Goal: Information Seeking & Learning: Learn about a topic

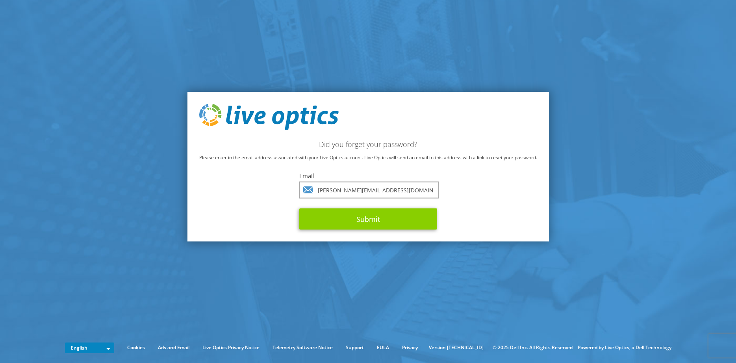
type input "[PERSON_NAME][EMAIL_ADDRESS][DOMAIN_NAME]"
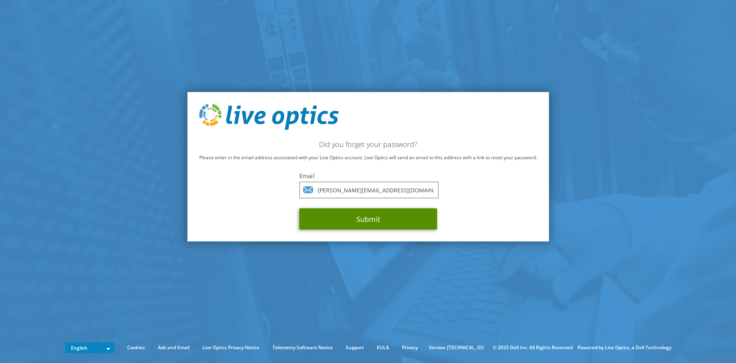
click at [361, 214] on button "Submit" at bounding box center [368, 218] width 138 height 21
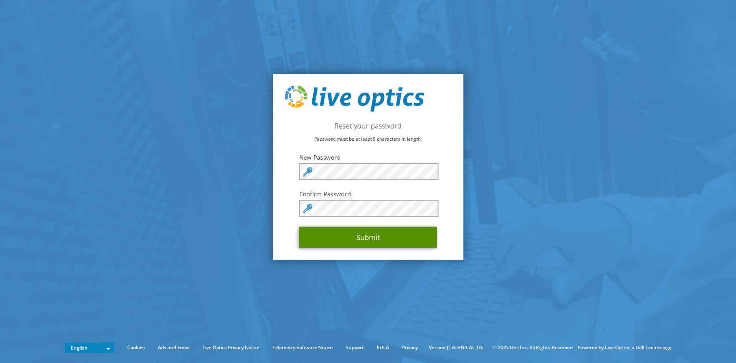
click at [376, 234] on button "Submit" at bounding box center [368, 236] width 138 height 21
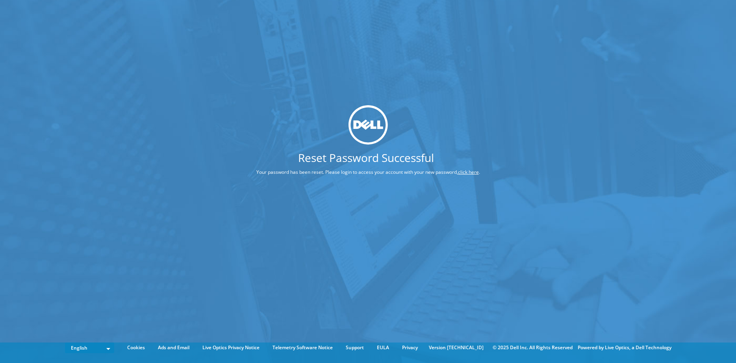
click at [311, 187] on div "Reset Password Successful Your password has been reset. Please login to access …" at bounding box center [368, 169] width 736 height 339
click at [472, 172] on link "click here" at bounding box center [468, 171] width 21 height 7
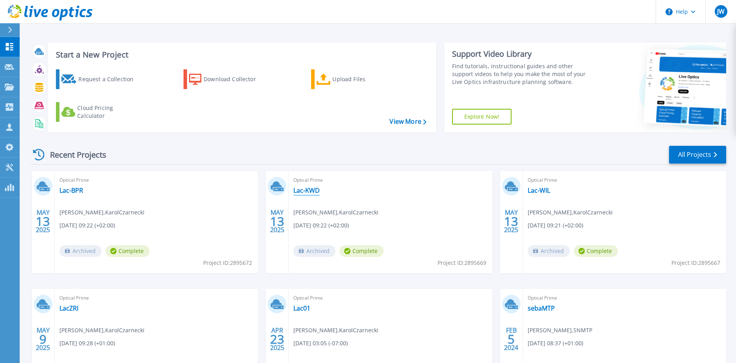
click at [313, 194] on link "Lac-KWD" at bounding box center [306, 190] width 26 height 8
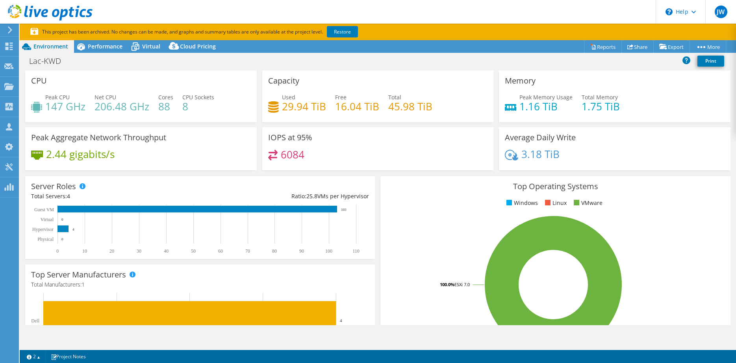
select select "USD"
click at [102, 46] on span "Performance" at bounding box center [105, 46] width 35 height 7
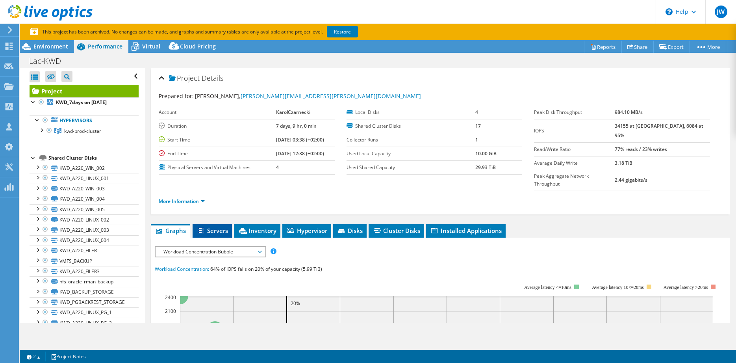
click at [209, 224] on li "Servers" at bounding box center [212, 230] width 39 height 13
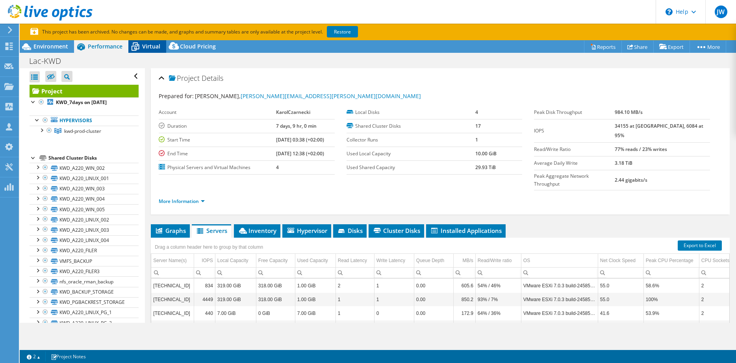
click at [152, 49] on span "Virtual" at bounding box center [151, 46] width 18 height 7
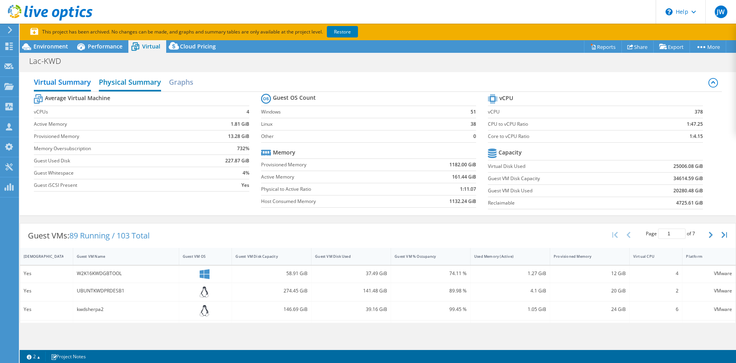
click at [138, 85] on h2 "Physical Summary" at bounding box center [130, 82] width 62 height 17
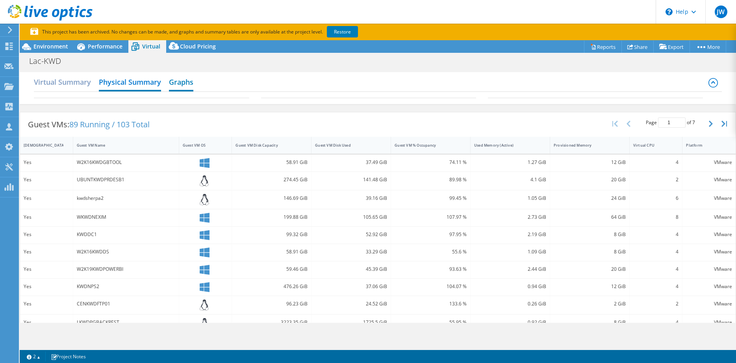
click at [181, 83] on h2 "Graphs" at bounding box center [181, 82] width 24 height 17
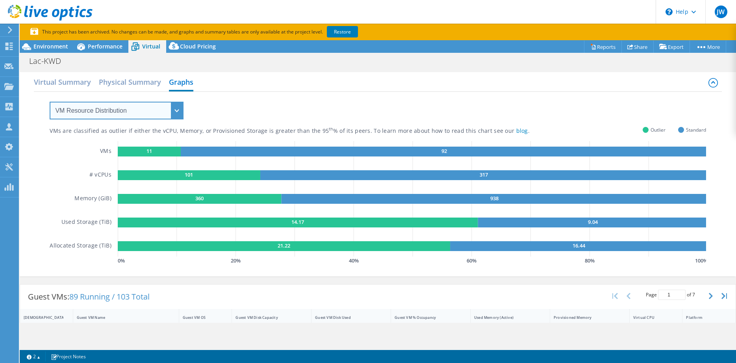
click at [50, 102] on select "VM Resource Distribution Provisioning Contrast Over Provisioning" at bounding box center [117, 111] width 134 height 18
click at [325, 100] on div "VMs are classified as outlier if either the vCPU, Memory, or Provisioned Storag…" at bounding box center [378, 179] width 656 height 174
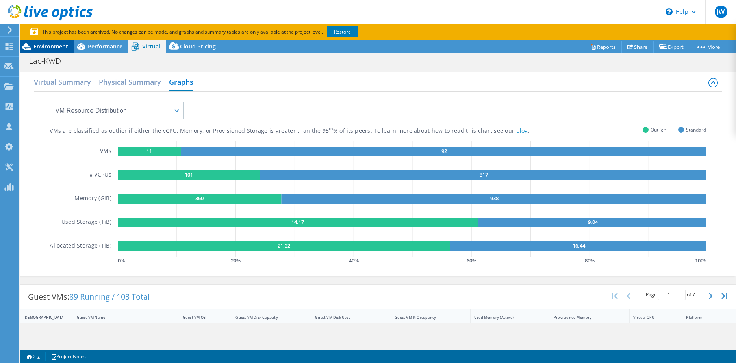
click at [43, 47] on span "Environment" at bounding box center [50, 46] width 35 height 7
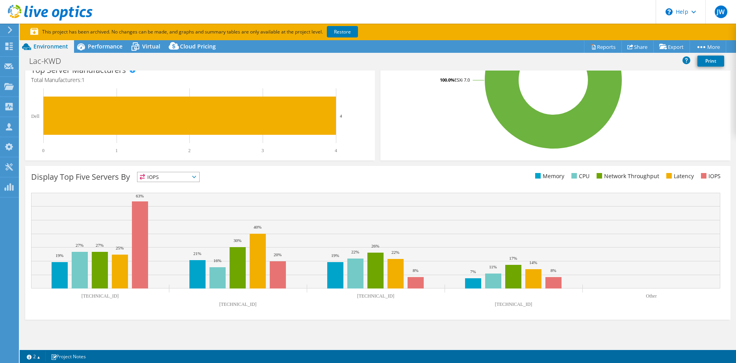
scroll to position [4, 0]
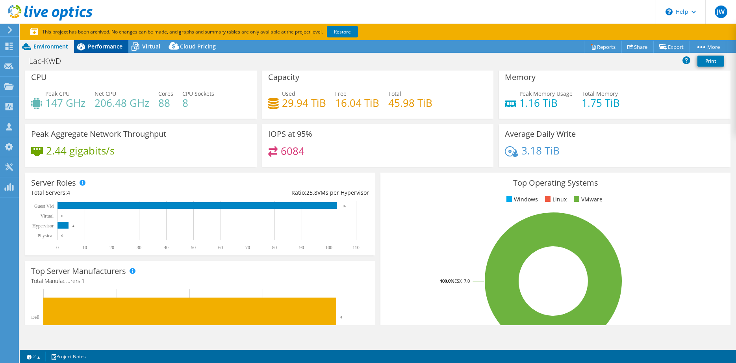
click at [104, 45] on span "Performance" at bounding box center [105, 46] width 35 height 7
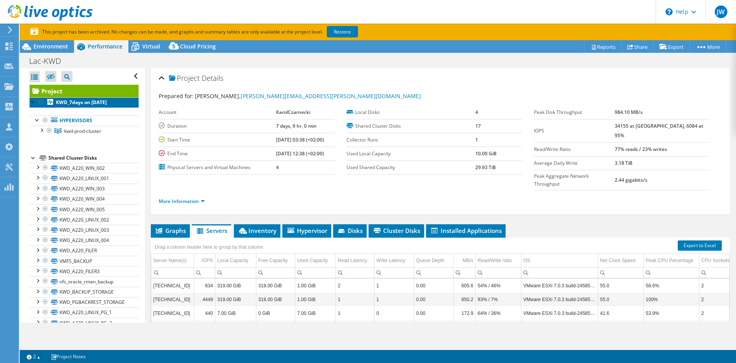
click at [84, 104] on b "KWD_7days on 5/13/2025" at bounding box center [81, 102] width 51 height 7
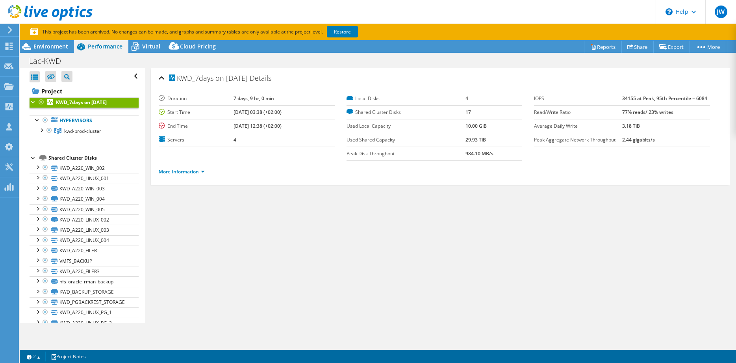
click at [198, 170] on link "More Information" at bounding box center [182, 171] width 46 height 7
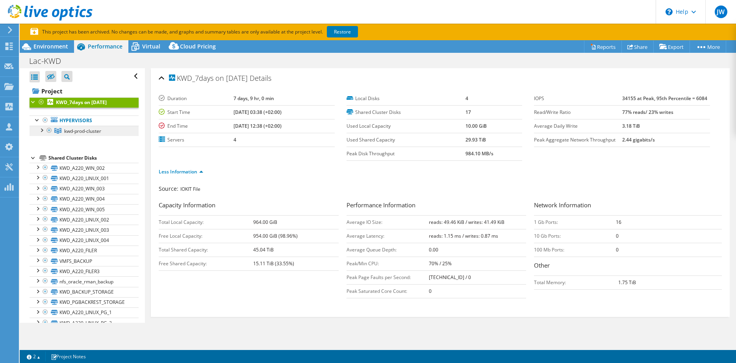
click at [80, 130] on span "kwd-prod-cluster" at bounding box center [82, 131] width 37 height 7
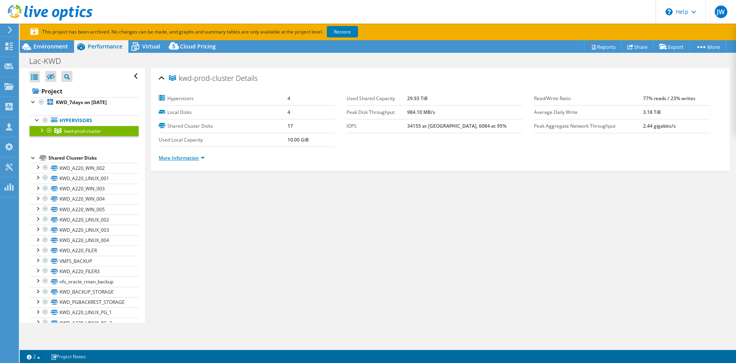
click at [204, 158] on link "More Information" at bounding box center [182, 157] width 46 height 7
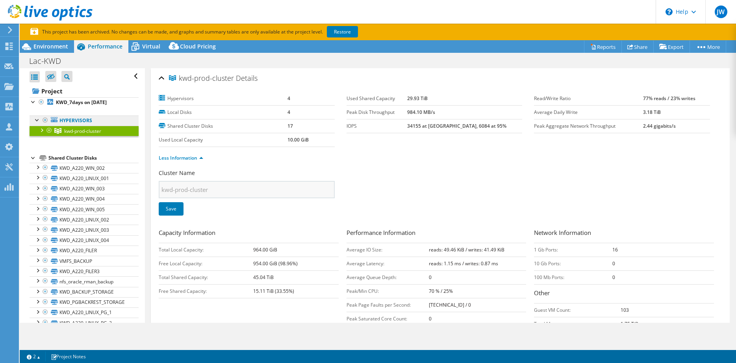
click at [74, 120] on link "Hypervisors" at bounding box center [84, 120] width 109 height 10
click at [82, 98] on link "KWD_7days on 5/13/2025" at bounding box center [84, 102] width 109 height 10
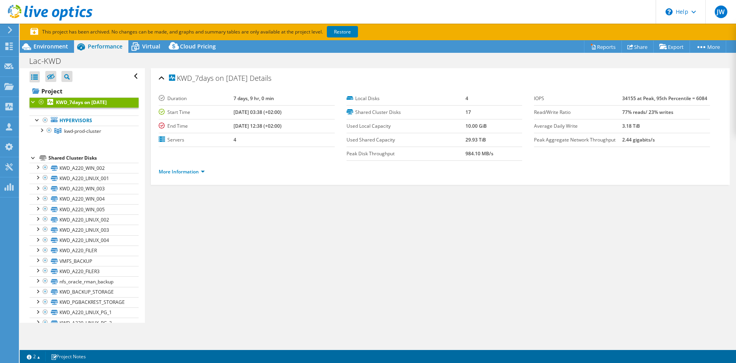
click at [200, 76] on span "KWD_7days on 5/13/2025" at bounding box center [208, 78] width 79 height 8
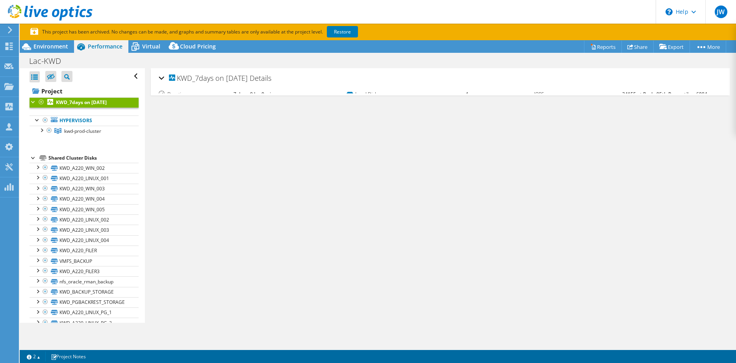
click at [200, 76] on span "KWD_7days on 5/13/2025" at bounding box center [208, 78] width 79 height 8
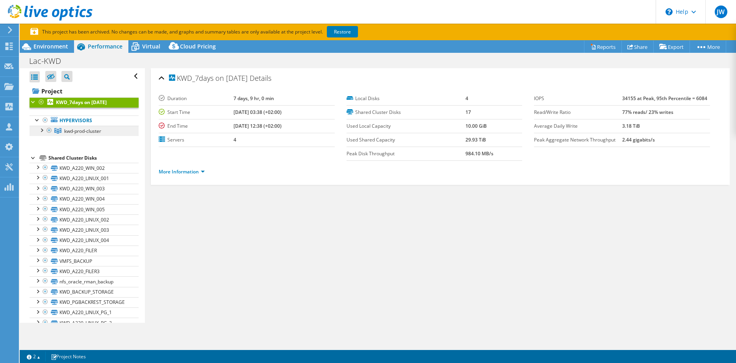
click at [78, 132] on span "kwd-prod-cluster" at bounding box center [82, 131] width 37 height 7
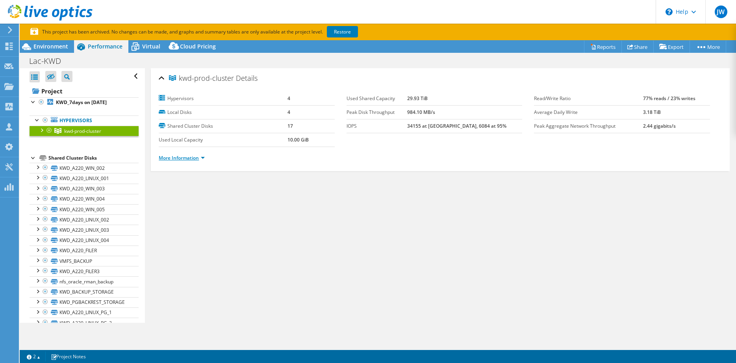
click at [193, 157] on link "More Information" at bounding box center [182, 157] width 46 height 7
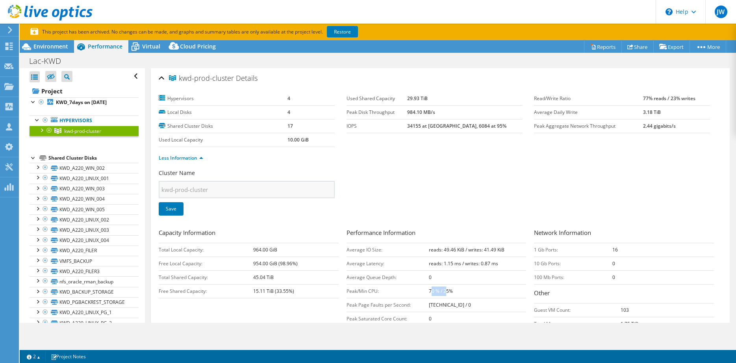
drag, startPoint x: 431, startPoint y: 291, endPoint x: 446, endPoint y: 291, distance: 15.4
click at [446, 291] on b "70 % / 25%" at bounding box center [441, 290] width 24 height 7
click at [41, 130] on div at bounding box center [41, 130] width 8 height 8
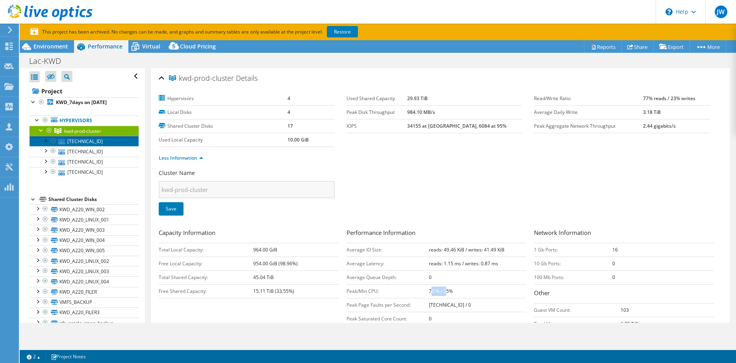
click at [78, 142] on link "10.3.104.14" at bounding box center [84, 141] width 109 height 10
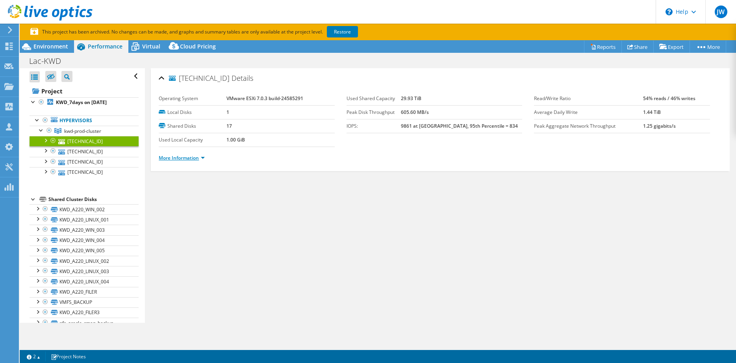
click at [174, 156] on link "More Information" at bounding box center [182, 157] width 46 height 7
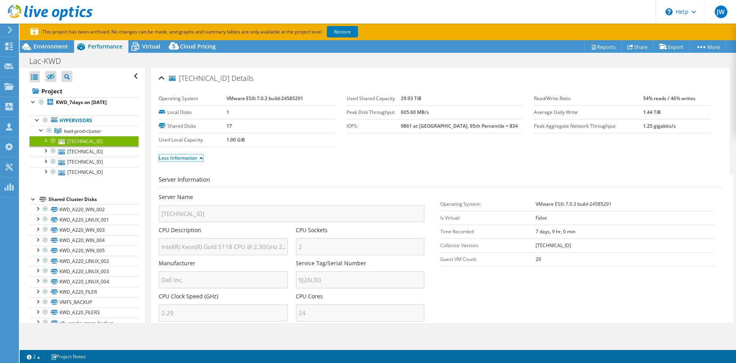
scroll to position [184, 0]
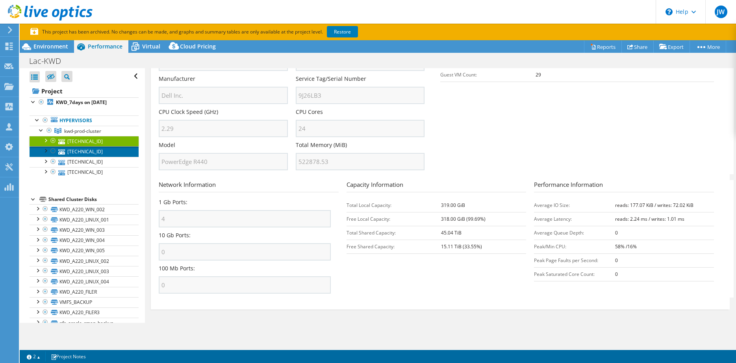
click at [73, 152] on link "10.3.104.15" at bounding box center [84, 151] width 109 height 10
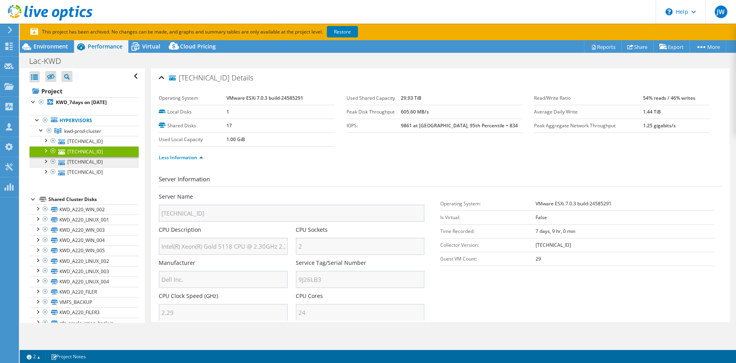
scroll to position [0, 0]
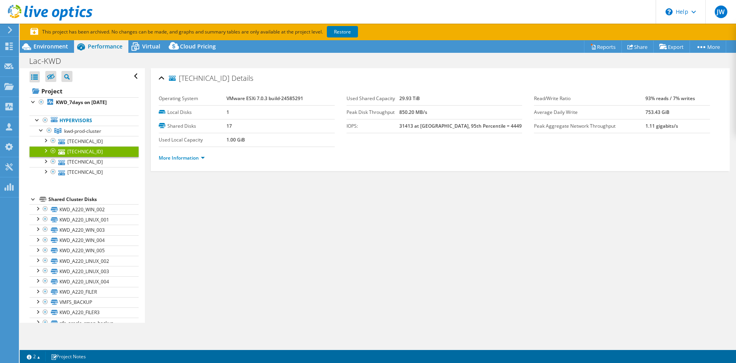
click at [173, 161] on li "More Information" at bounding box center [184, 158] width 51 height 9
click at [176, 156] on link "More Information" at bounding box center [182, 157] width 46 height 7
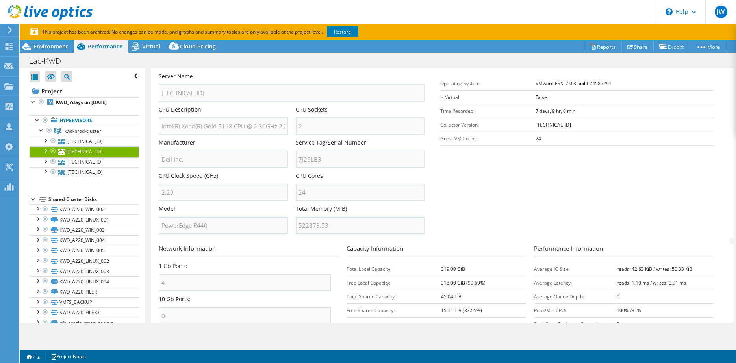
scroll to position [184, 0]
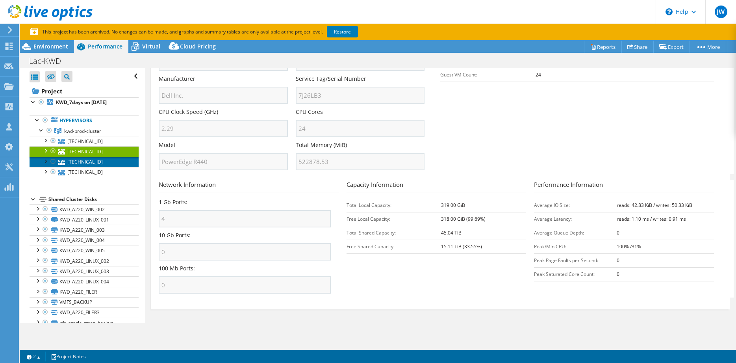
click at [85, 159] on link "10.3.104.16" at bounding box center [84, 162] width 109 height 10
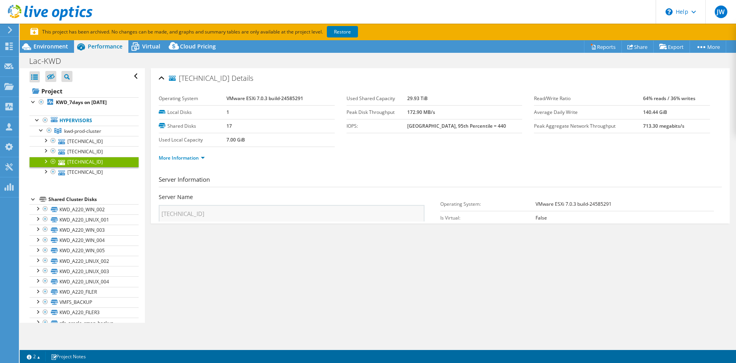
scroll to position [0, 0]
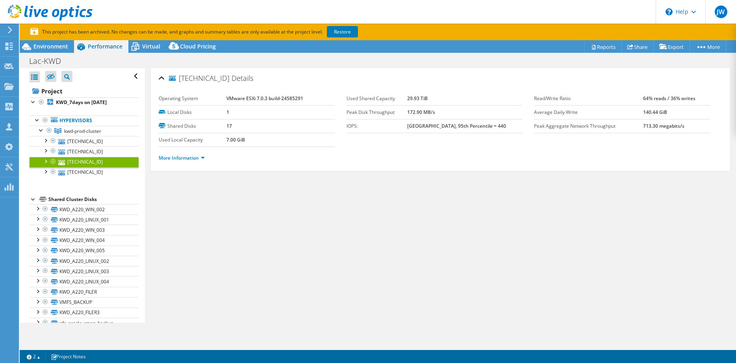
click at [186, 153] on ul "More Information" at bounding box center [440, 157] width 563 height 11
click at [183, 158] on link "More Information" at bounding box center [182, 157] width 46 height 7
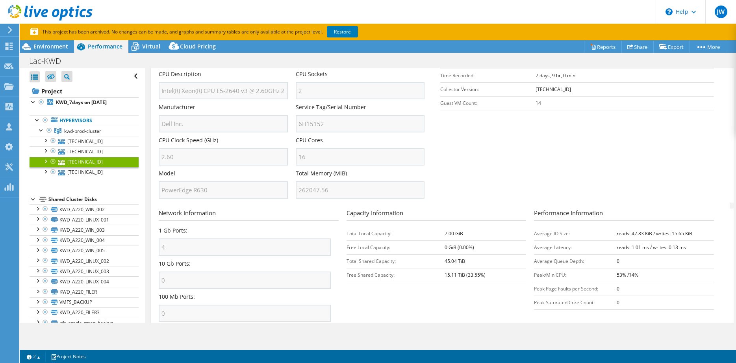
scroll to position [144, 0]
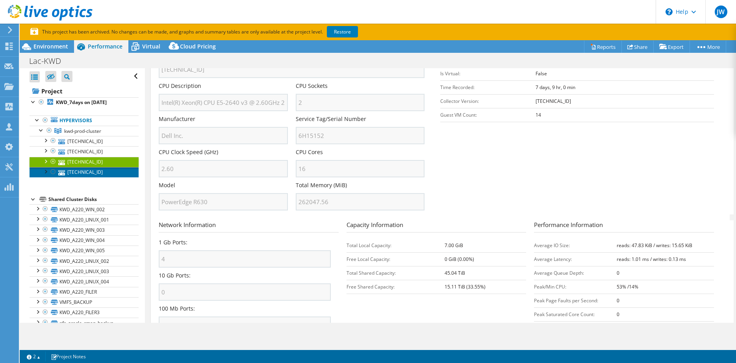
click at [83, 169] on link "10.3.104.13" at bounding box center [84, 172] width 109 height 10
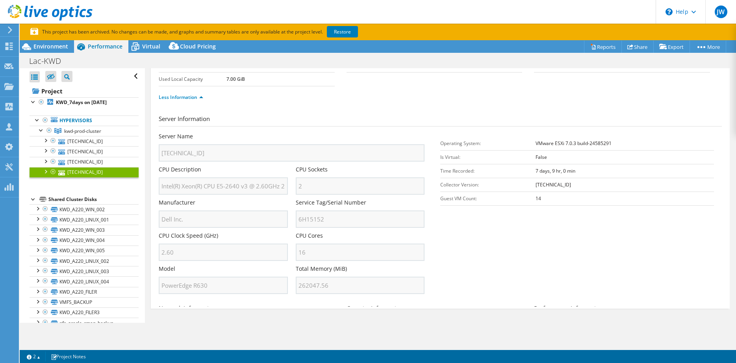
scroll to position [0, 0]
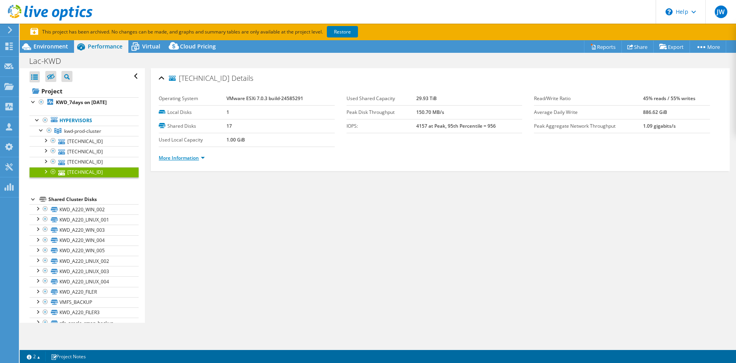
click at [172, 156] on link "More Information" at bounding box center [182, 157] width 46 height 7
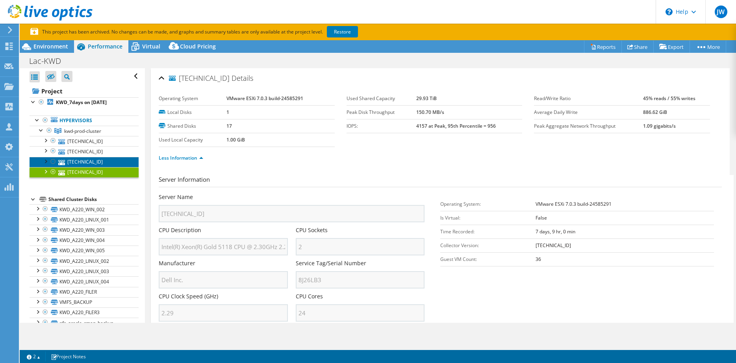
click at [87, 157] on link "10.3.104.16" at bounding box center [84, 162] width 109 height 10
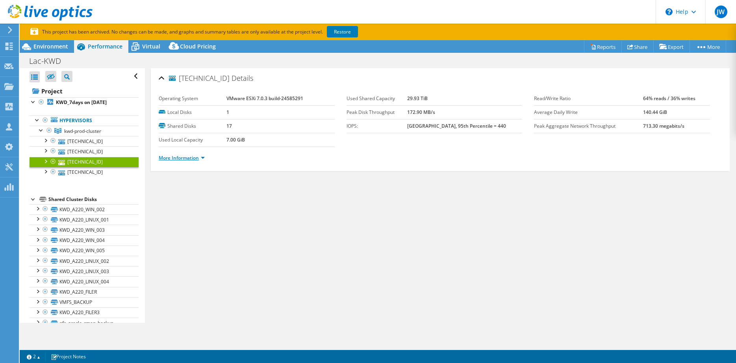
click at [179, 155] on link "More Information" at bounding box center [182, 157] width 46 height 7
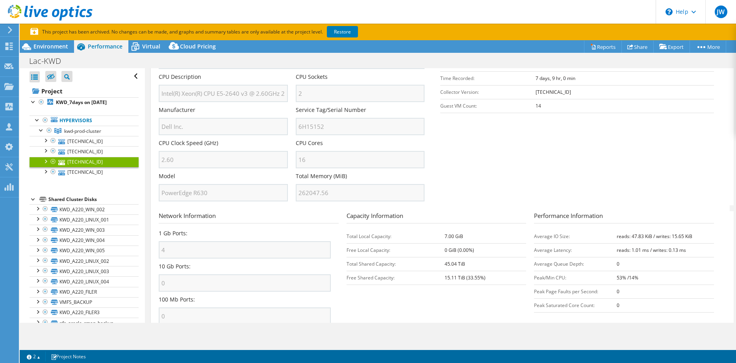
scroll to position [184, 0]
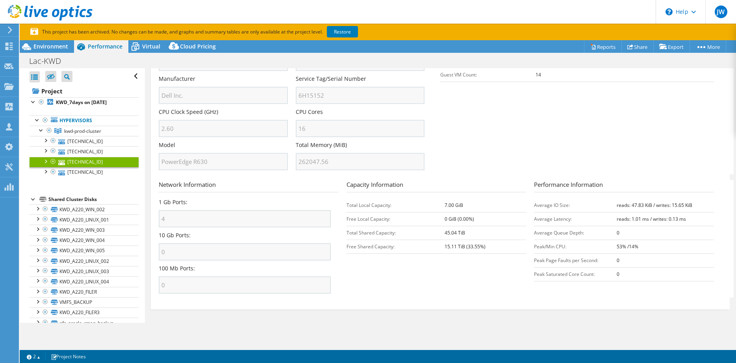
click at [530, 150] on section "Server Information Server Name 10.3.104.16 CPU Description Intel(R) Xeon(R) CPU…" at bounding box center [442, 82] width 567 height 183
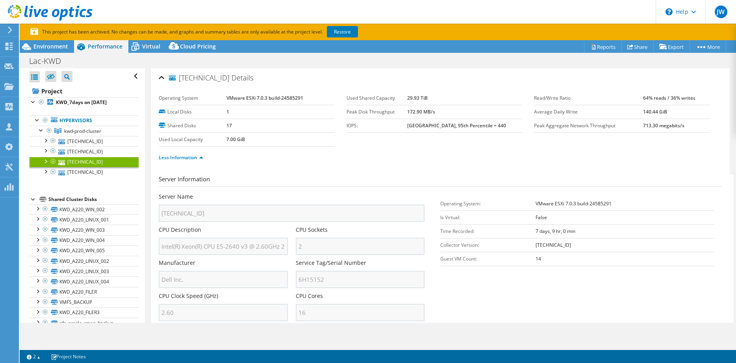
scroll to position [0, 0]
click at [83, 173] on link "10.3.104.13" at bounding box center [84, 172] width 109 height 10
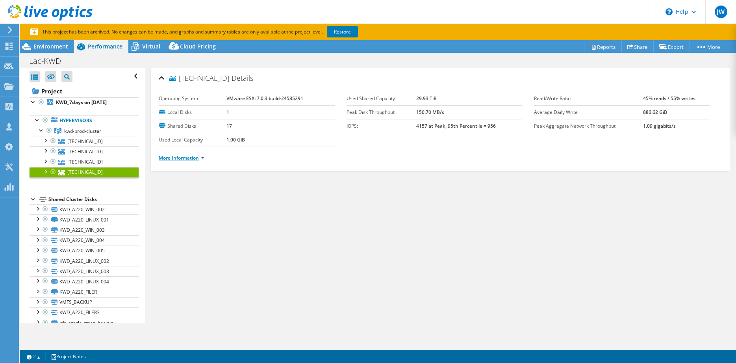
click at [194, 157] on link "More Information" at bounding box center [182, 157] width 46 height 7
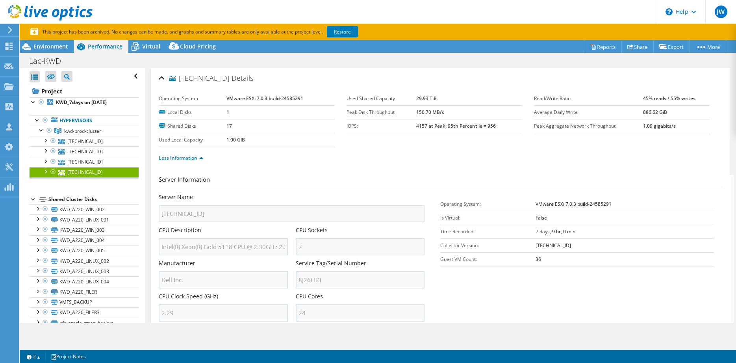
click at [257, 161] on ul "Less Information" at bounding box center [440, 157] width 563 height 11
click at [277, 159] on ul "Less Information" at bounding box center [440, 157] width 563 height 11
click at [170, 156] on link "Less Information" at bounding box center [181, 157] width 44 height 7
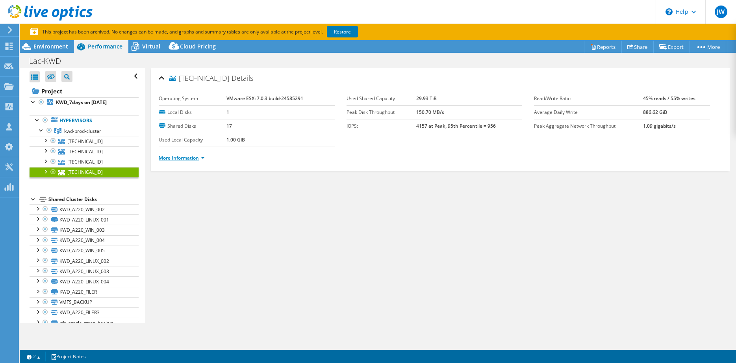
click at [172, 157] on link "More Information" at bounding box center [182, 157] width 46 height 7
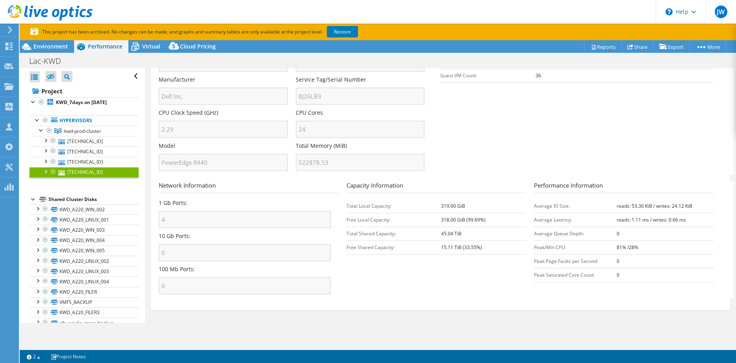
scroll to position [184, 0]
click at [80, 162] on link "10.3.104.16" at bounding box center [84, 162] width 109 height 10
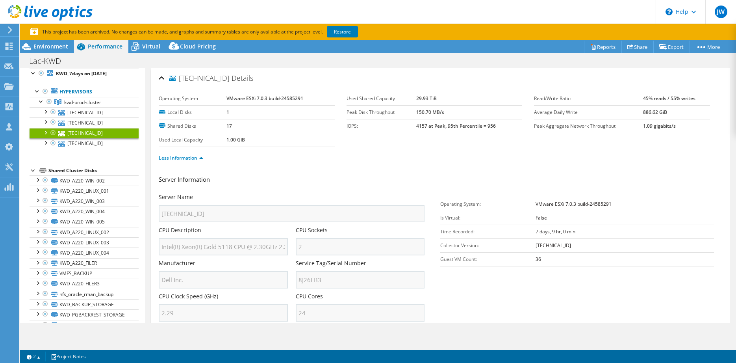
scroll to position [40, 0]
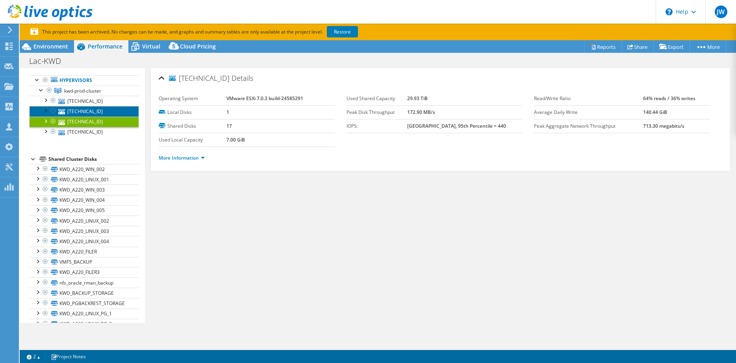
click at [90, 110] on link "10.3.104.15" at bounding box center [84, 111] width 109 height 10
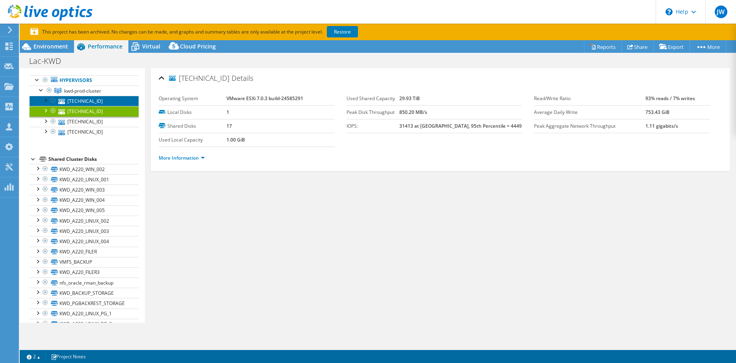
click at [60, 99] on link "10.3.104.14" at bounding box center [84, 101] width 109 height 10
click at [180, 157] on link "More Information" at bounding box center [182, 157] width 46 height 7
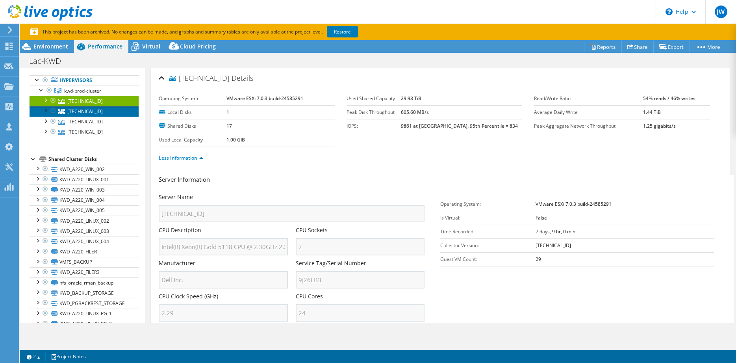
click at [90, 108] on link "10.3.104.15" at bounding box center [84, 111] width 109 height 10
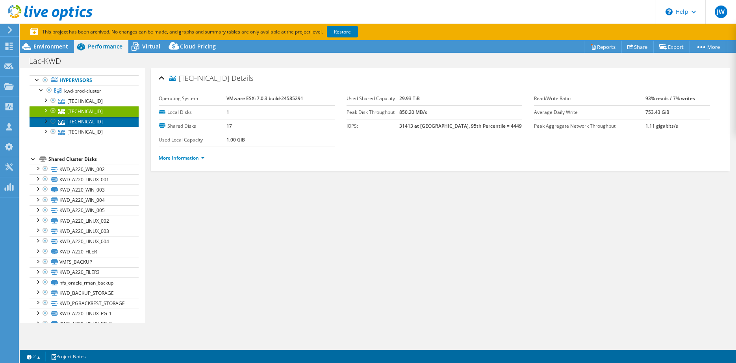
click at [94, 119] on link "10.3.104.16" at bounding box center [84, 122] width 109 height 10
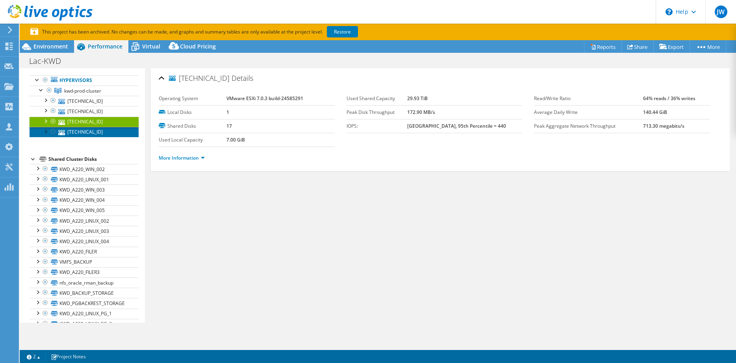
click at [93, 127] on link "10.3.104.13" at bounding box center [84, 132] width 109 height 10
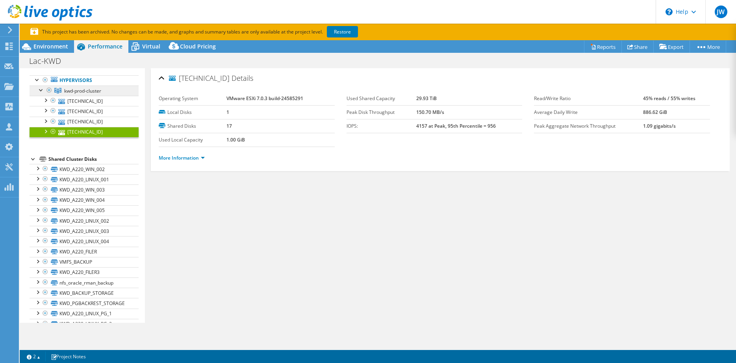
click at [92, 91] on span "kwd-prod-cluster" at bounding box center [82, 90] width 37 height 7
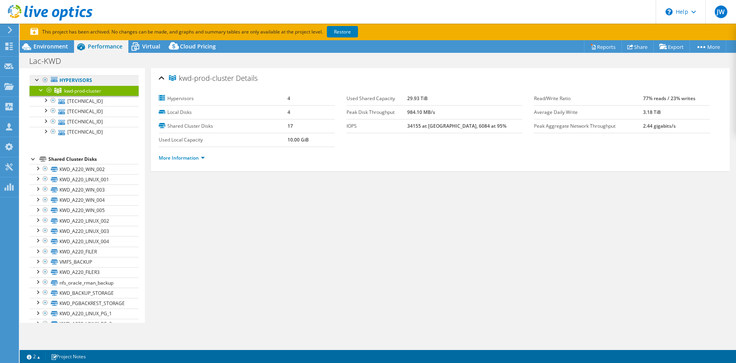
click at [86, 81] on link "Hypervisors" at bounding box center [84, 80] width 109 height 10
click at [605, 49] on link "Reports" at bounding box center [603, 47] width 38 height 12
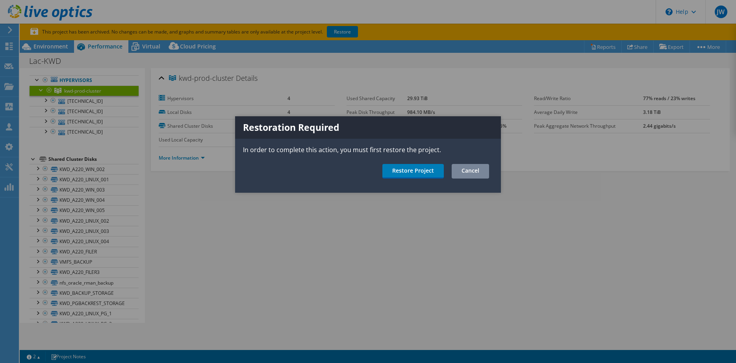
click at [475, 173] on link "Cancel" at bounding box center [470, 171] width 37 height 15
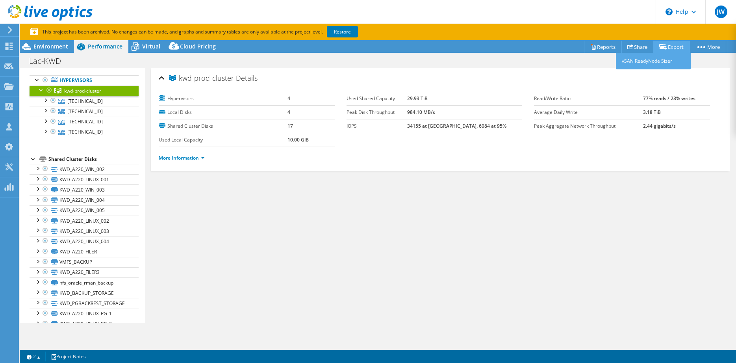
click at [668, 51] on link "Export" at bounding box center [671, 47] width 37 height 12
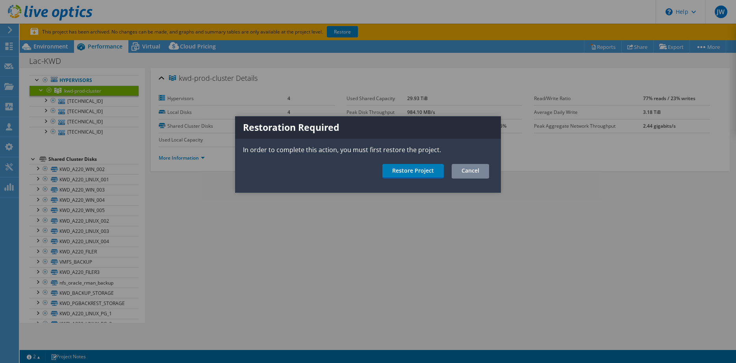
click at [470, 173] on link "Cancel" at bounding box center [470, 171] width 37 height 15
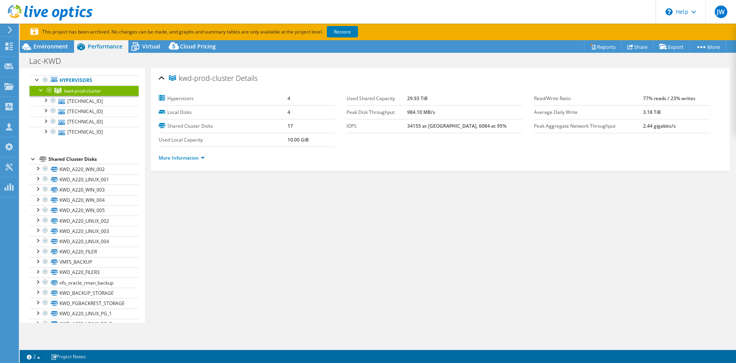
click at [398, 244] on div "kwd-prod-cluster Details Hypervisors 4 Local Disks 4 Shared Cluster Disks 17 Us…" at bounding box center [440, 195] width 591 height 254
